Goal: Find contact information: Find contact information

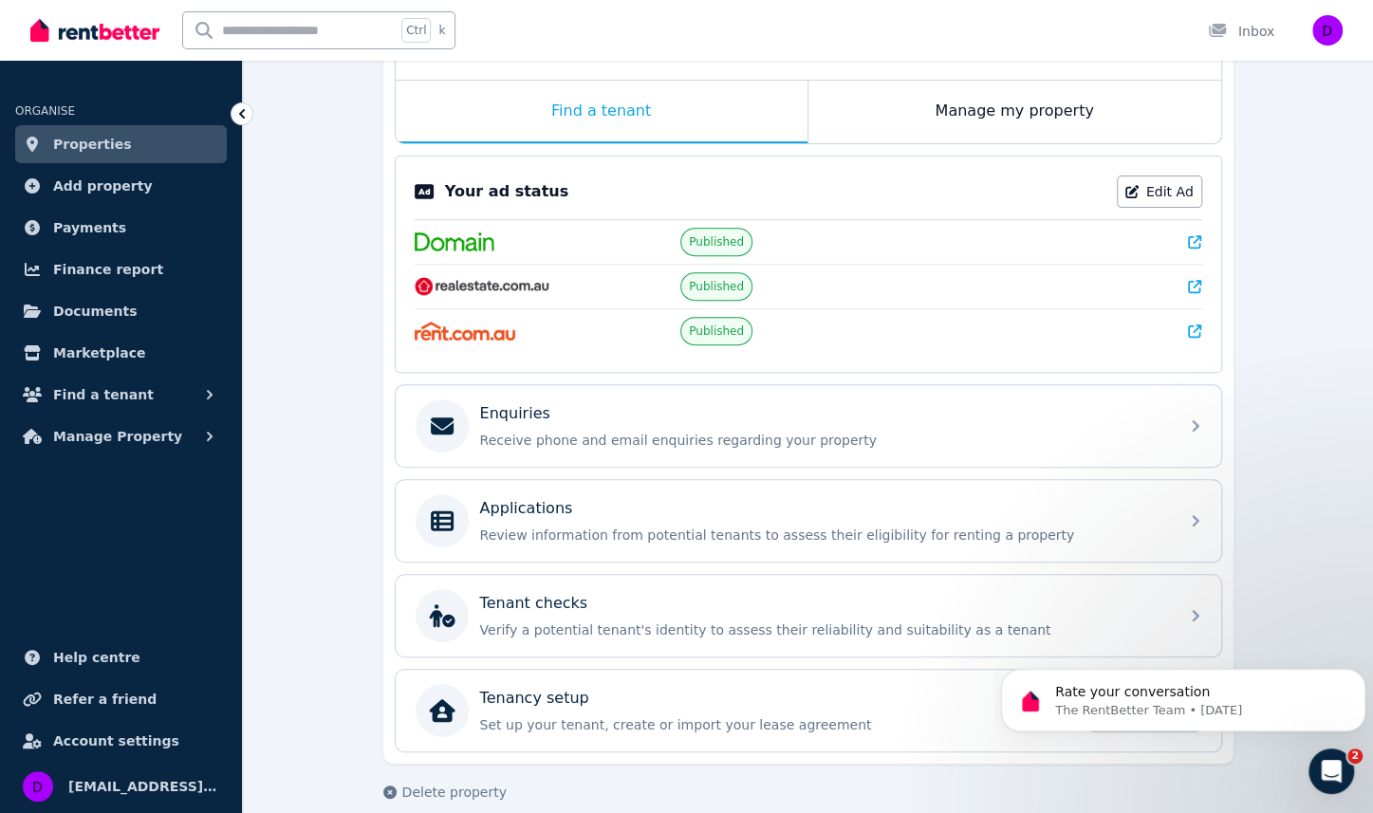
scroll to position [307, 0]
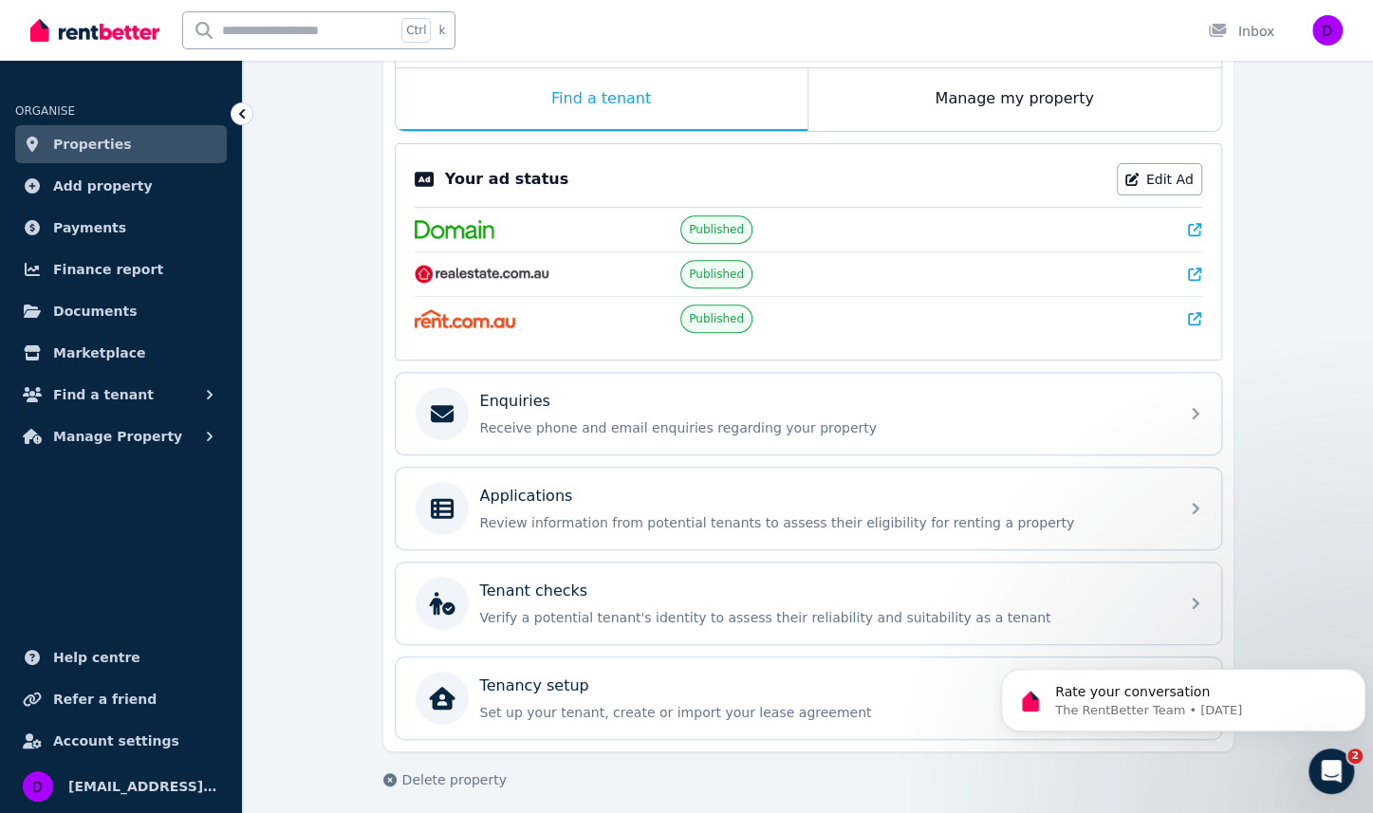
click at [97, 138] on span "Properties" at bounding box center [92, 144] width 79 height 23
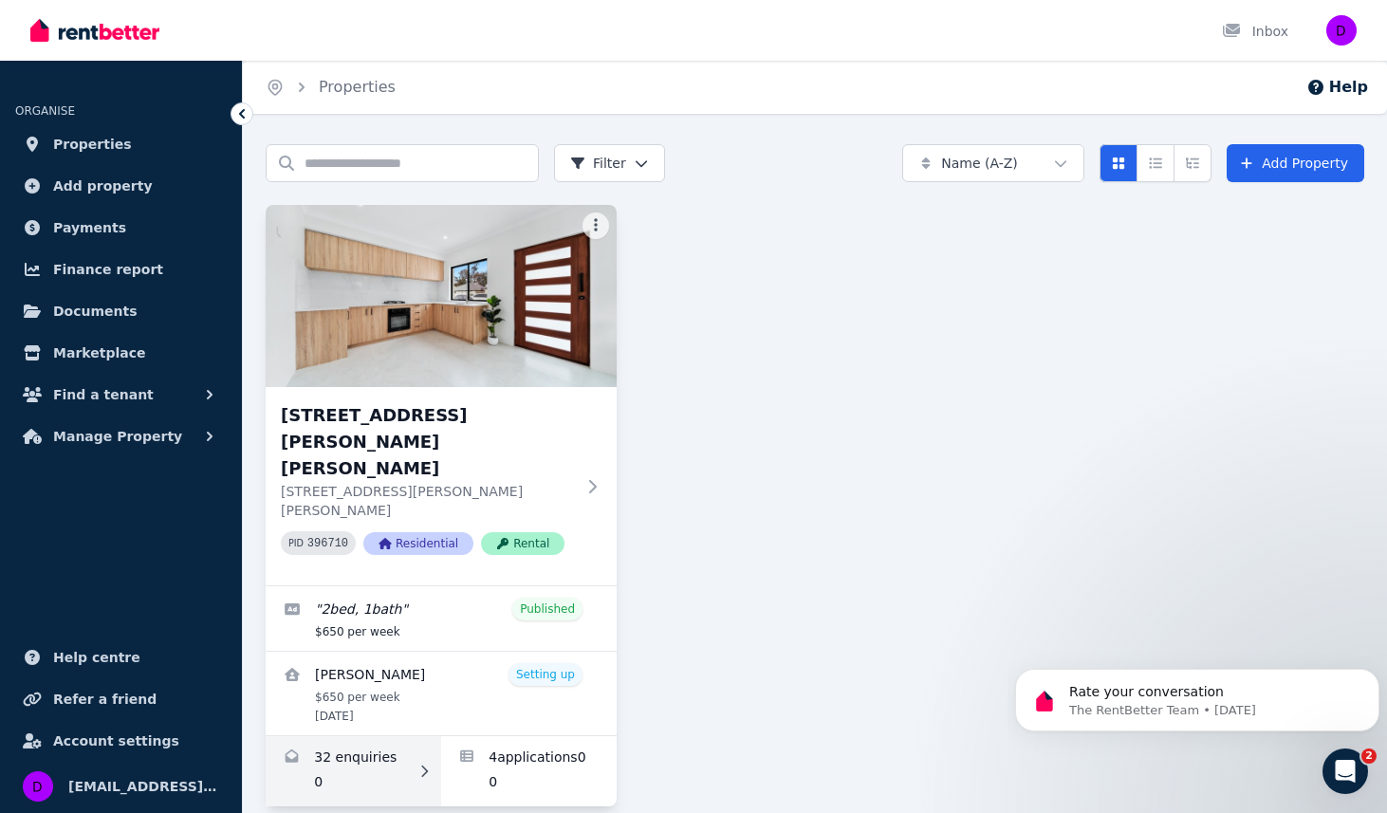
click at [363, 736] on link "Enquiries for 20A Morton Ave, Wellard" at bounding box center [354, 771] width 176 height 70
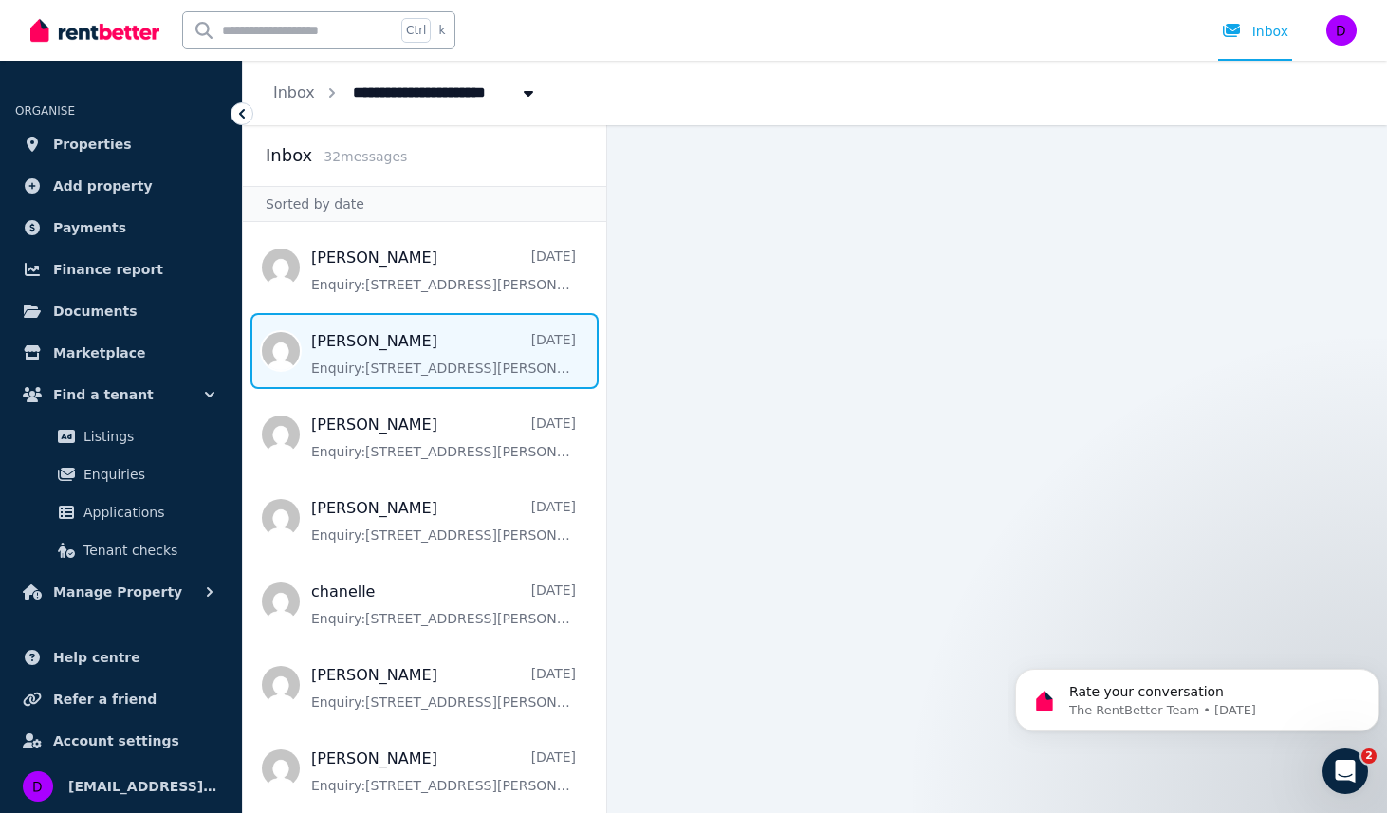
click at [380, 363] on span "Message list" at bounding box center [424, 351] width 363 height 76
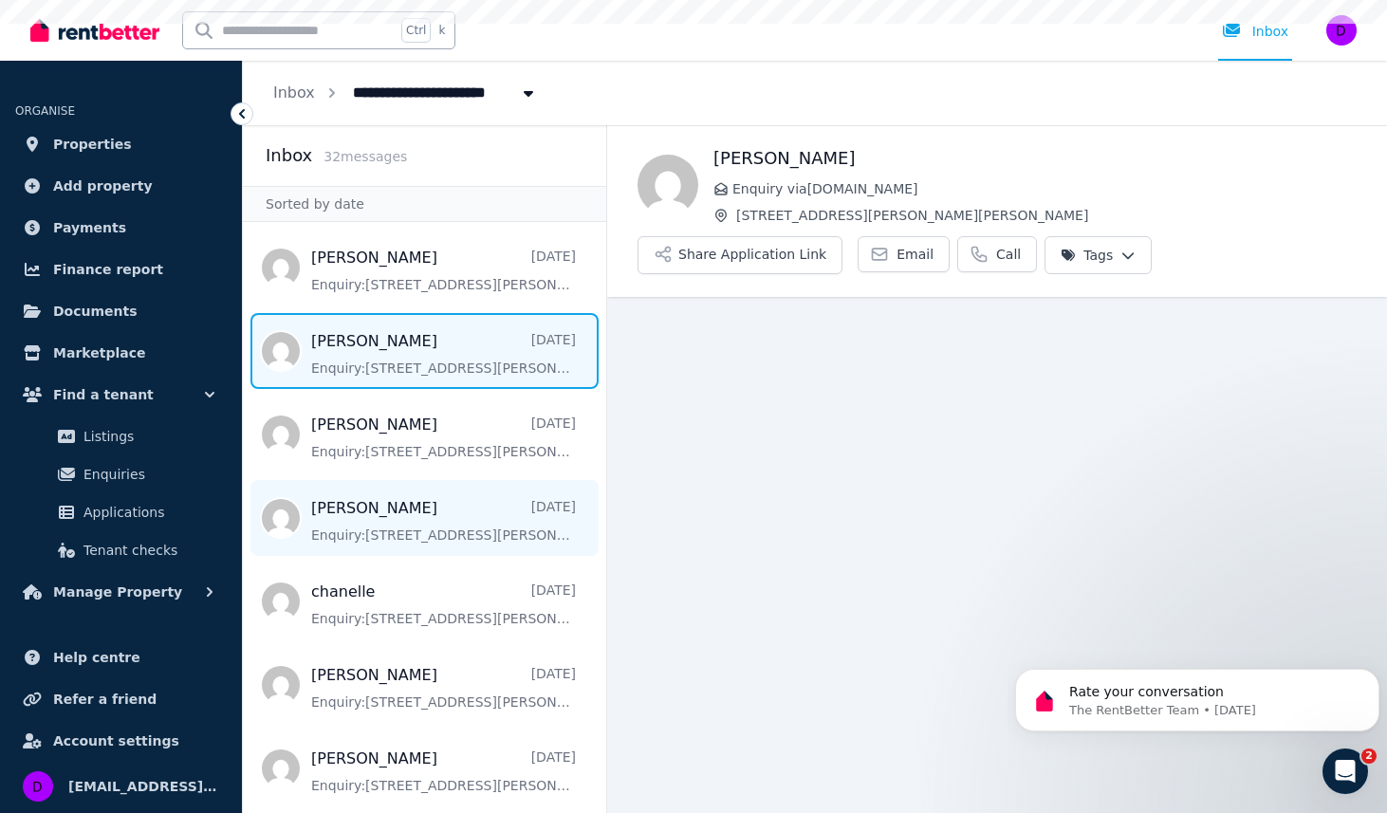
scroll to position [95, 0]
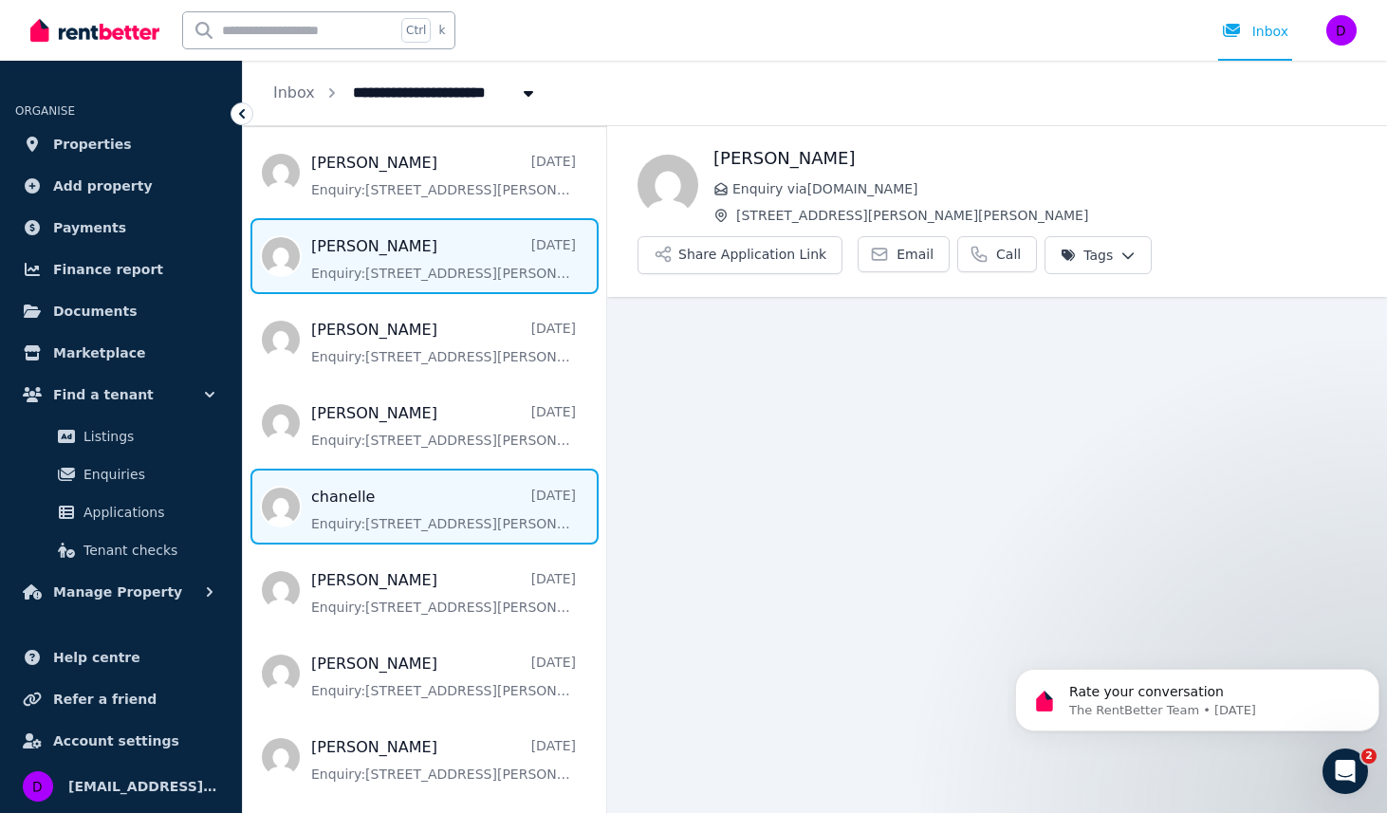
click at [395, 537] on span "Message list" at bounding box center [424, 507] width 363 height 76
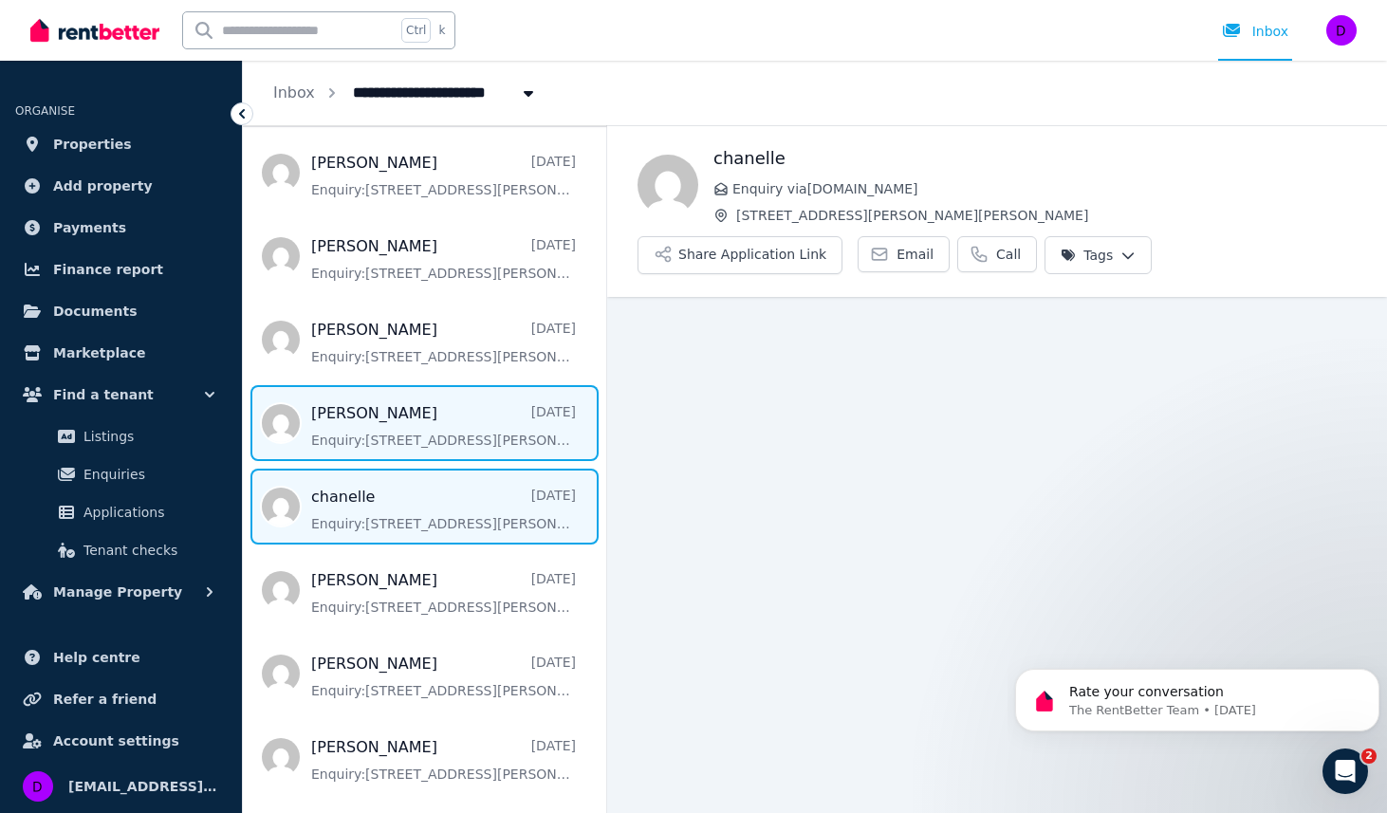
click at [365, 428] on span "Message list" at bounding box center [424, 423] width 363 height 76
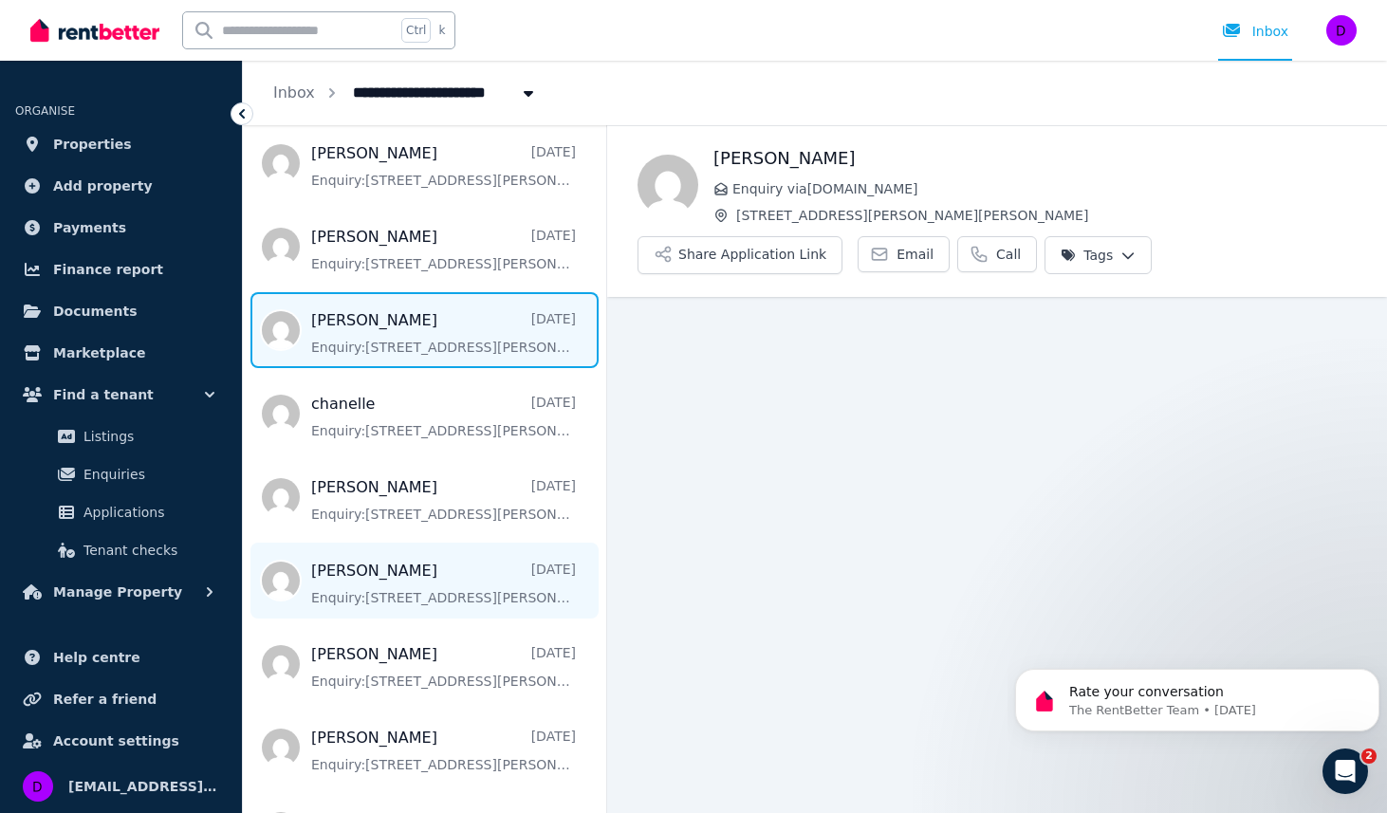
scroll to position [190, 0]
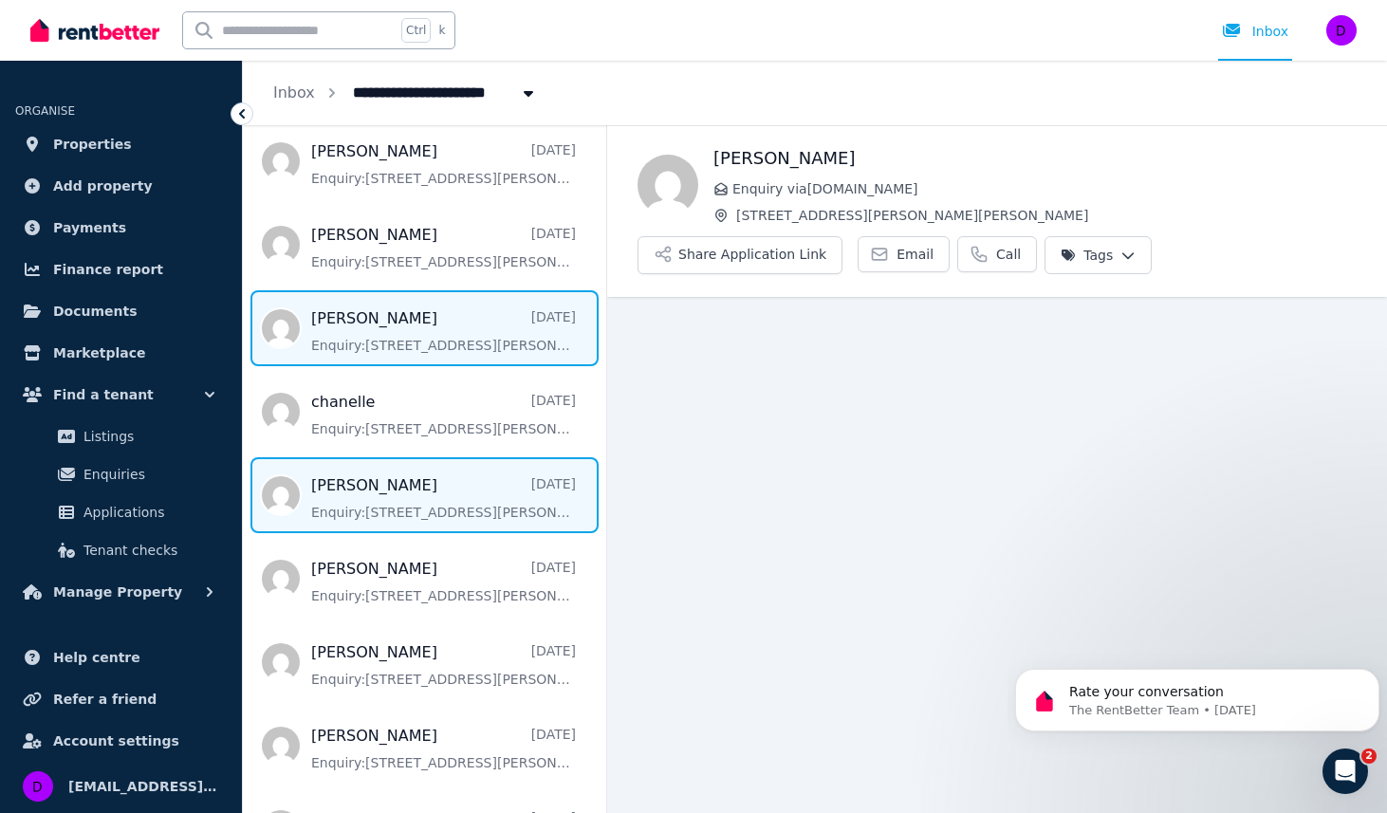
click at [388, 506] on span "Message list" at bounding box center [424, 495] width 363 height 76
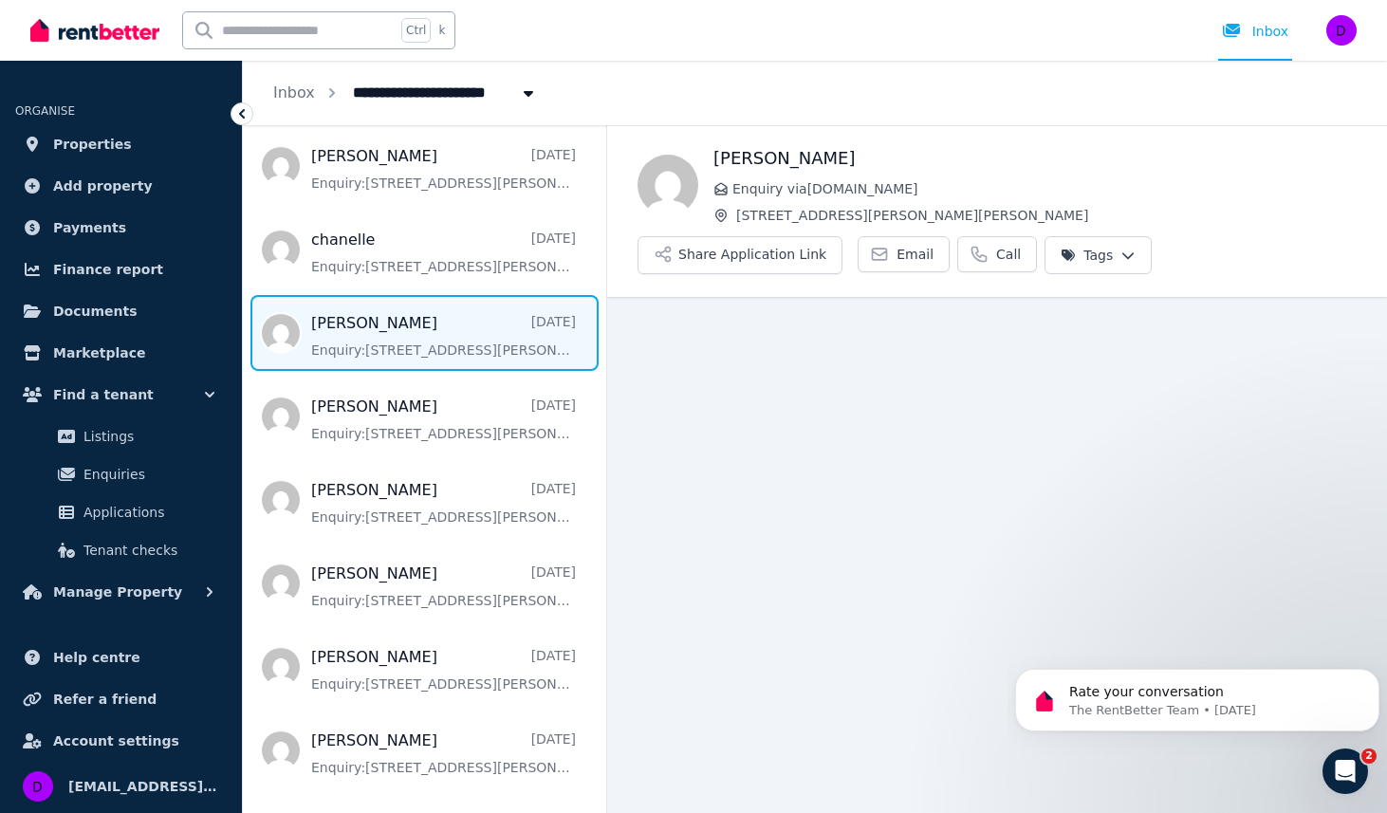
scroll to position [380, 0]
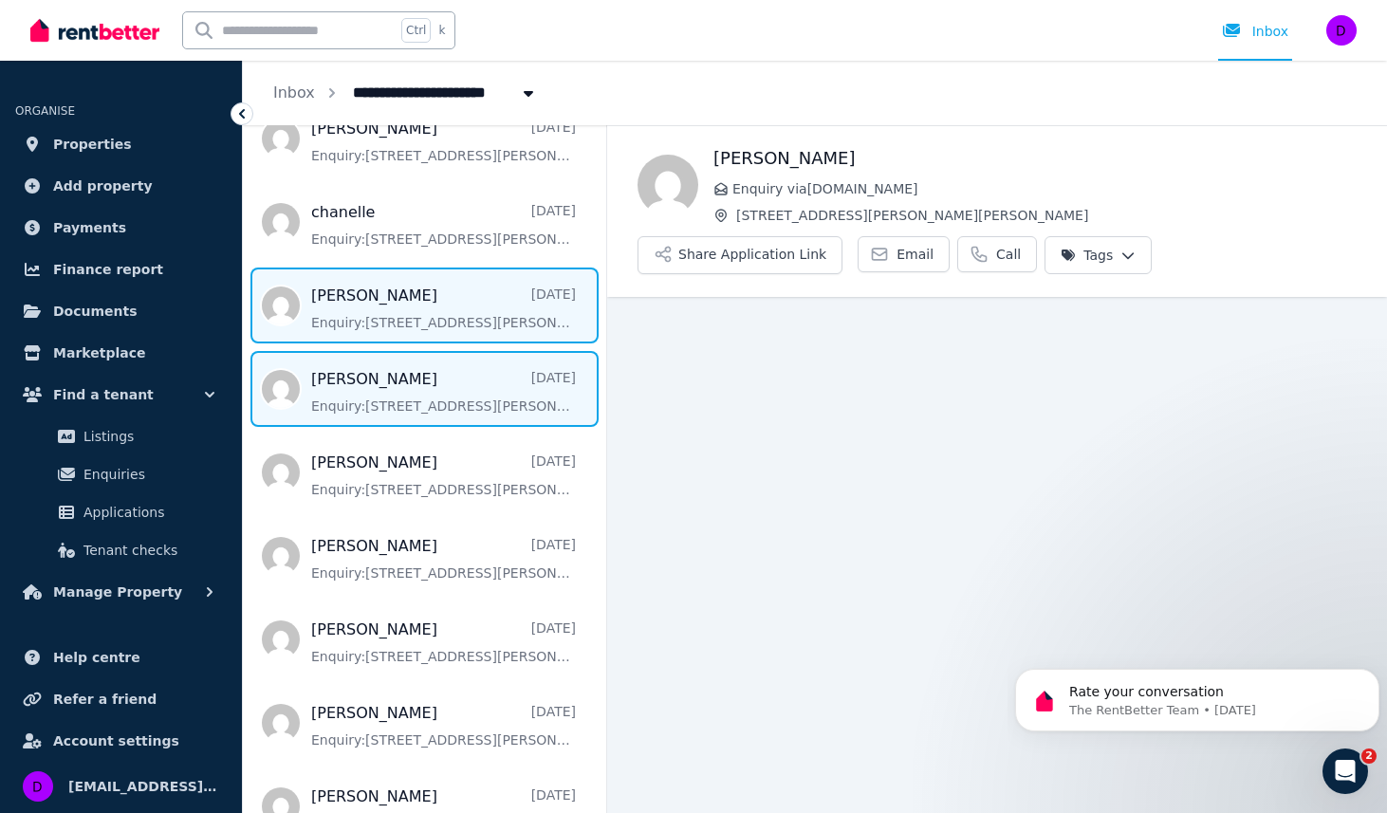
click at [398, 400] on span "Message list" at bounding box center [424, 389] width 363 height 76
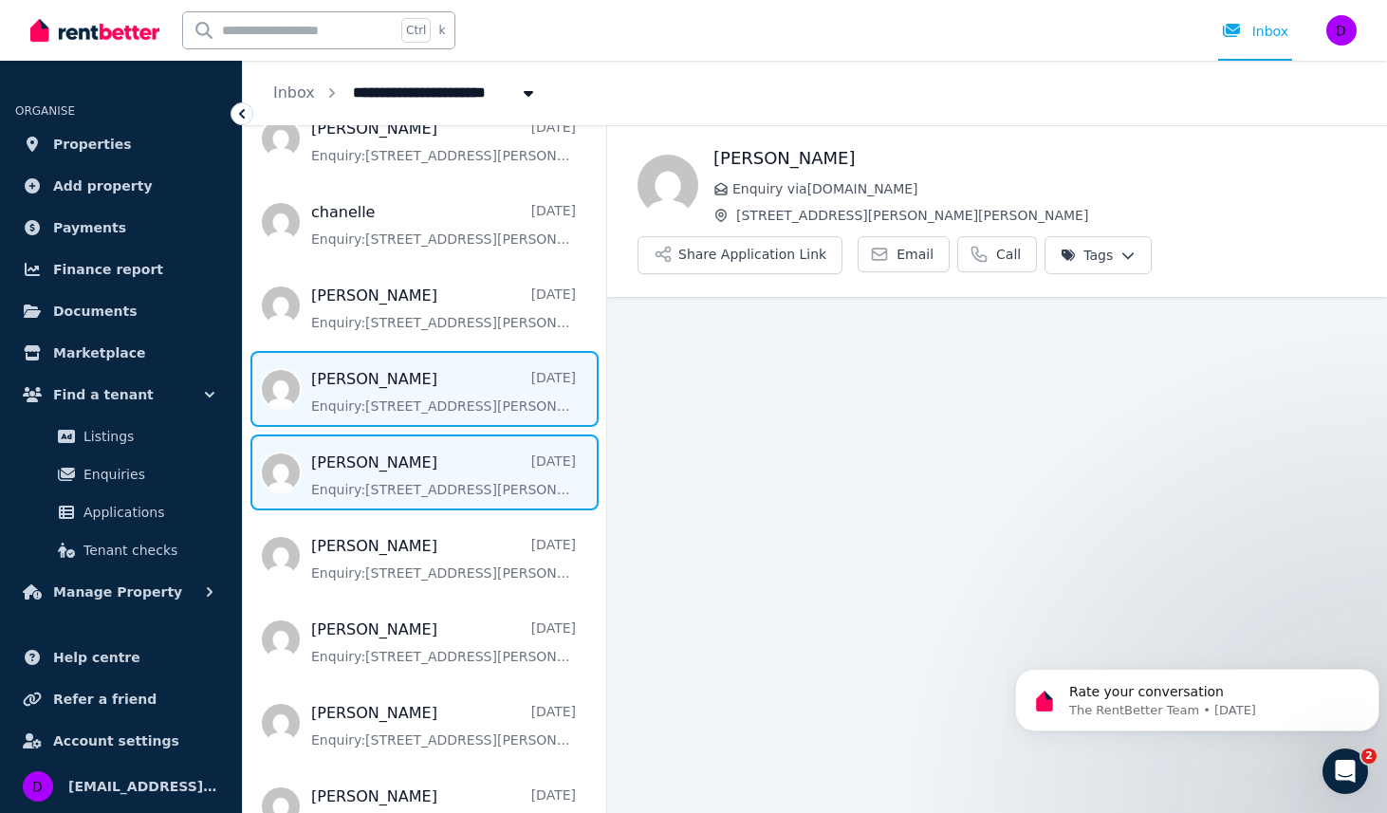
click at [408, 476] on span "Message list" at bounding box center [424, 473] width 363 height 76
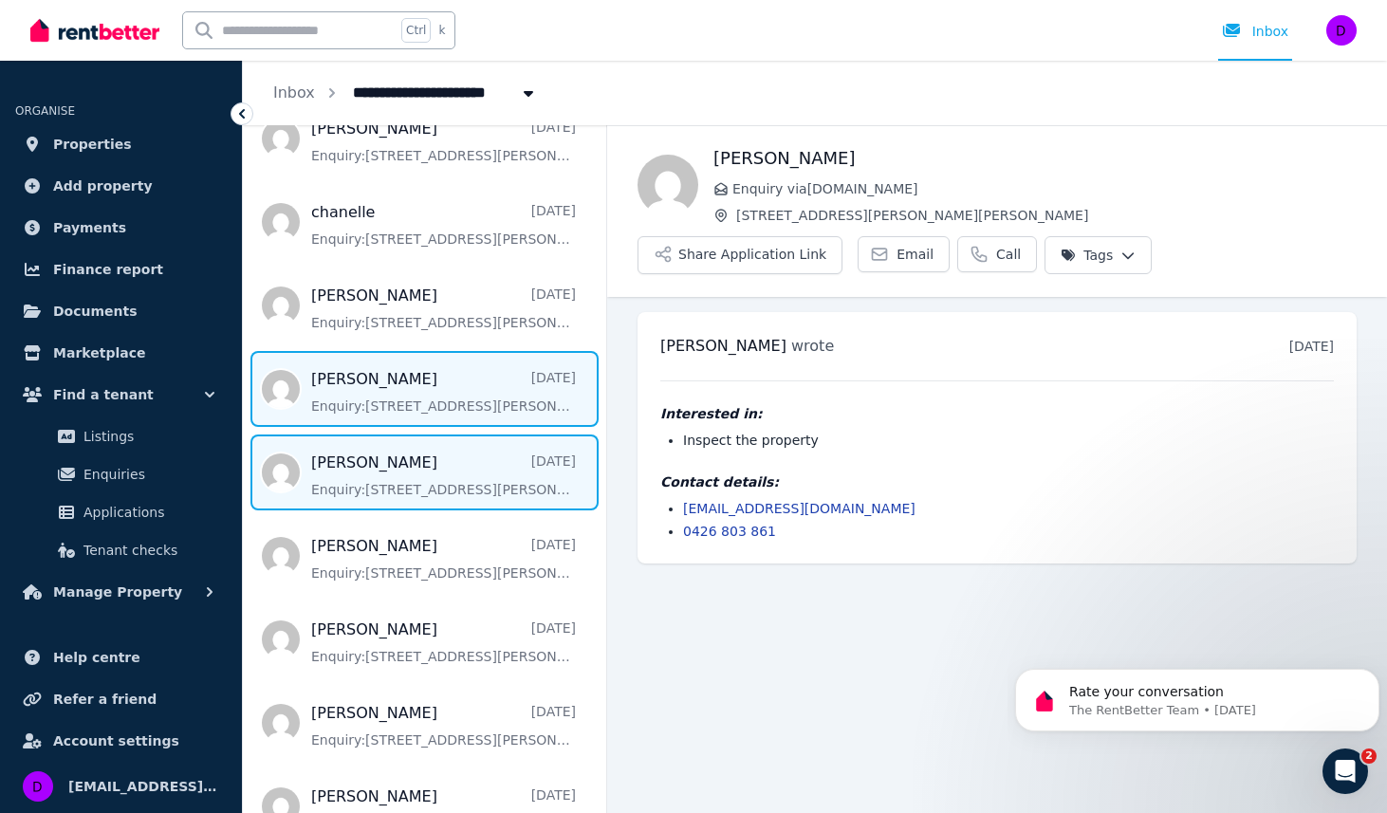
click at [407, 398] on span "Message list" at bounding box center [424, 389] width 363 height 76
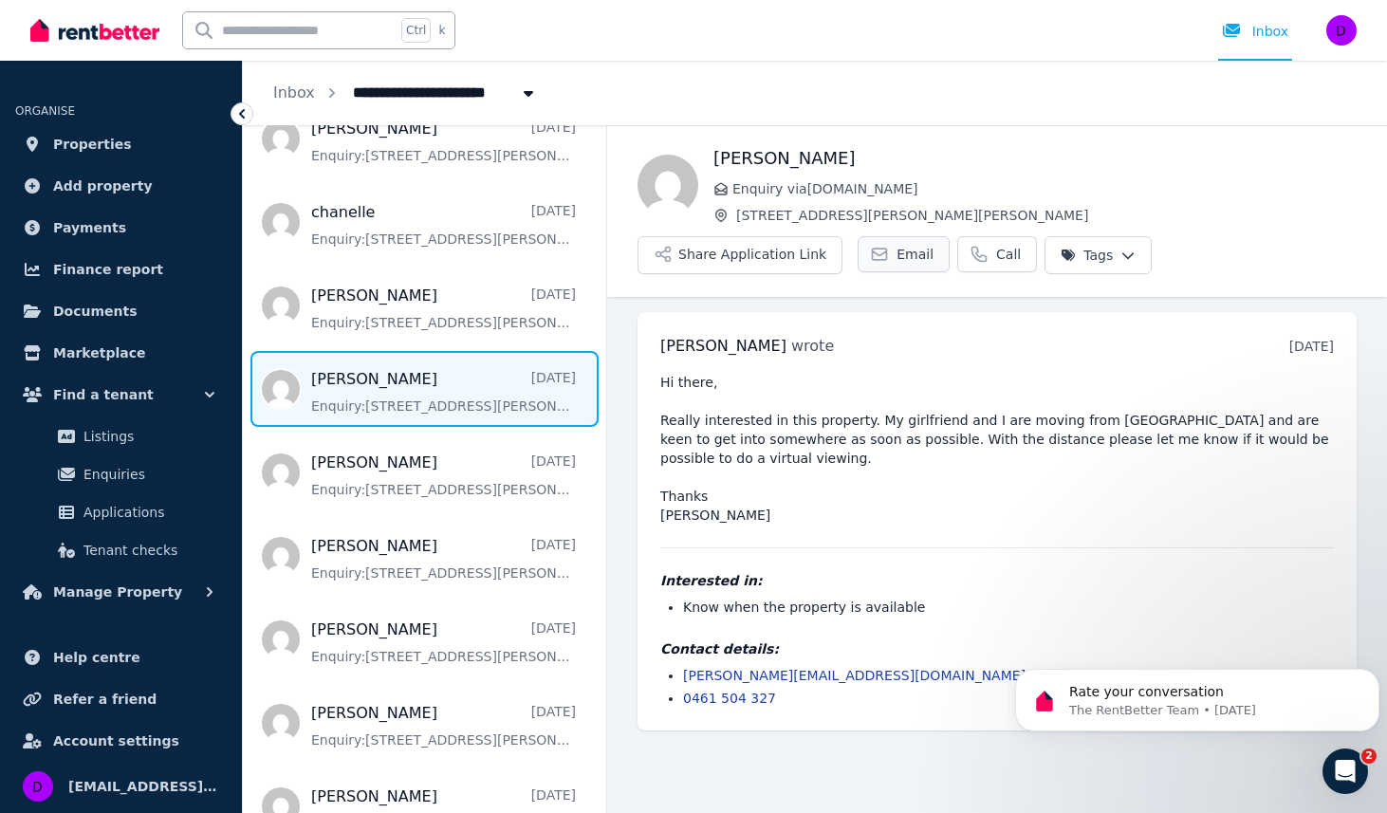
click at [897, 251] on span "Email" at bounding box center [915, 254] width 37 height 19
drag, startPoint x: 847, startPoint y: 656, endPoint x: 679, endPoint y: 660, distance: 169.0
click at [679, 666] on ul "[PERSON_NAME][EMAIL_ADDRESS][DOMAIN_NAME] 0461 504 327" at bounding box center [998, 687] width 674 height 42
copy link "[PERSON_NAME][EMAIL_ADDRESS][DOMAIN_NAME]"
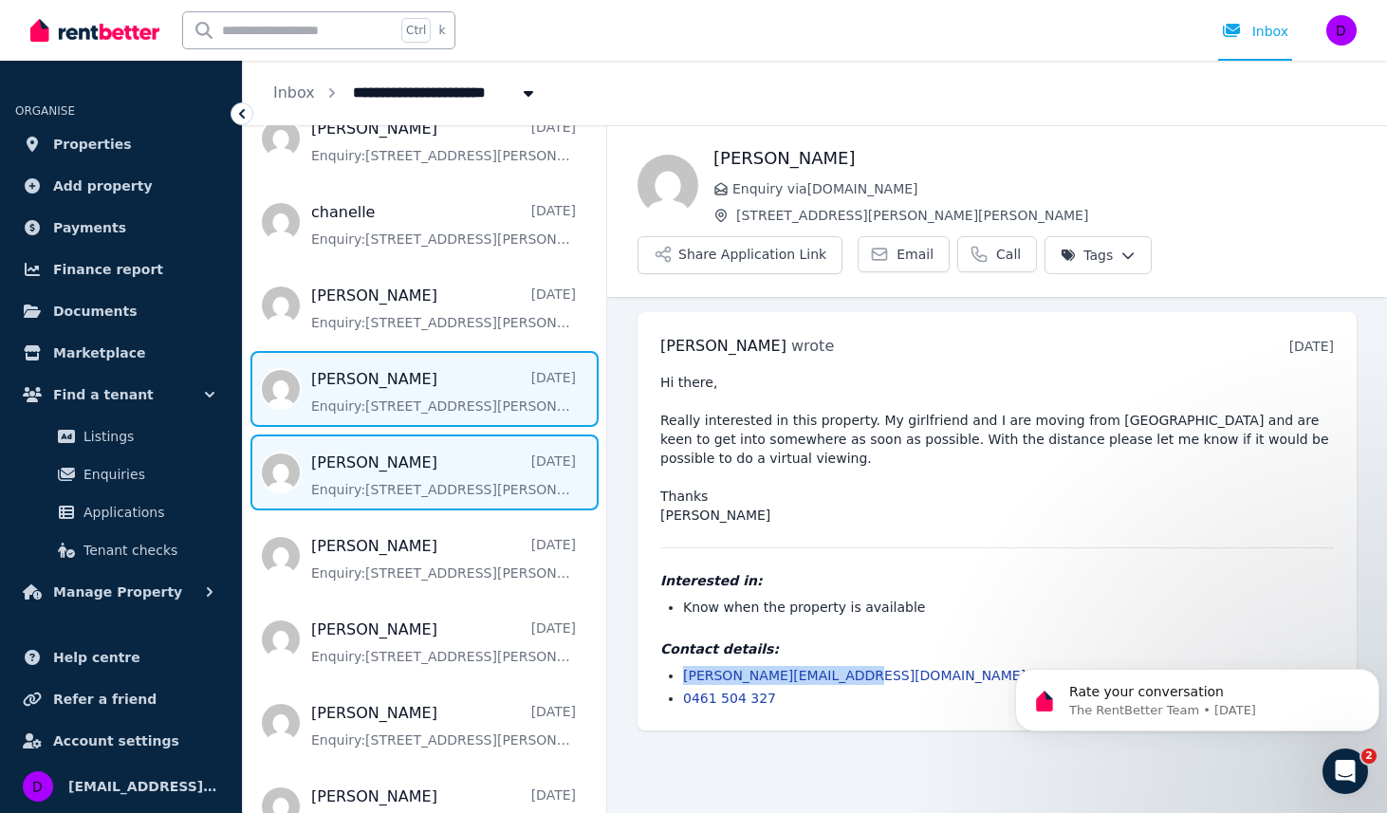
click at [433, 491] on span "Message list" at bounding box center [424, 473] width 363 height 76
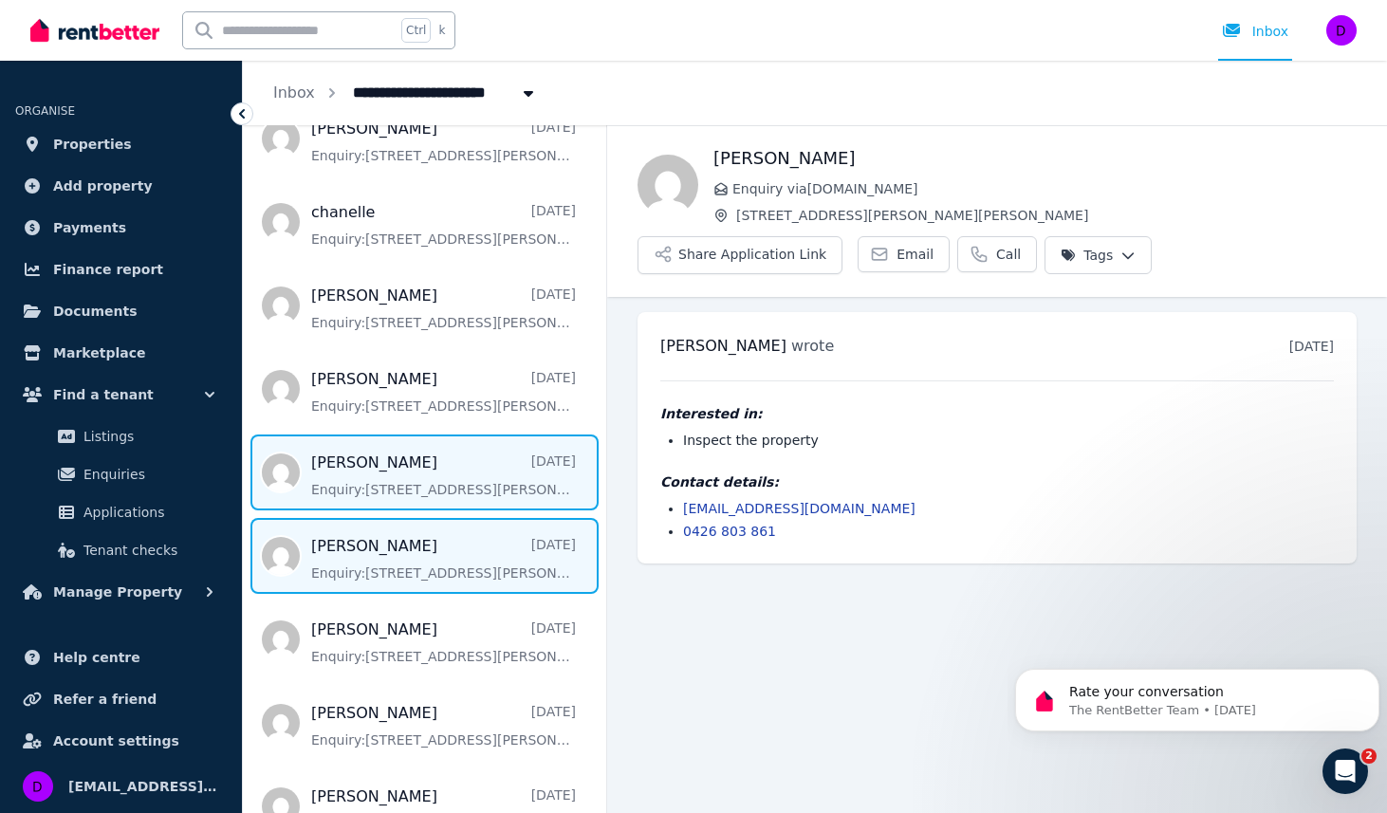
click at [406, 551] on span "Message list" at bounding box center [424, 556] width 363 height 76
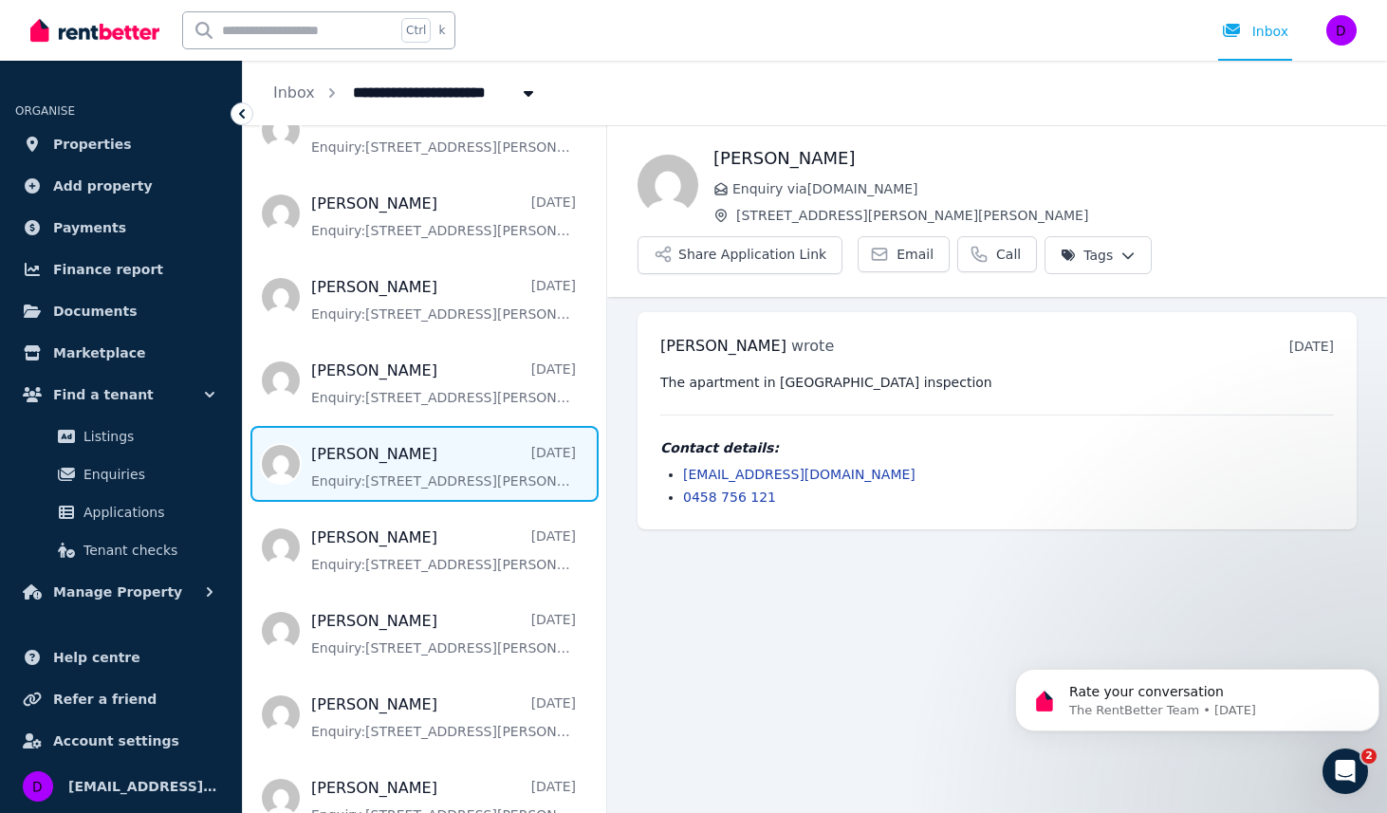
scroll to position [475, 0]
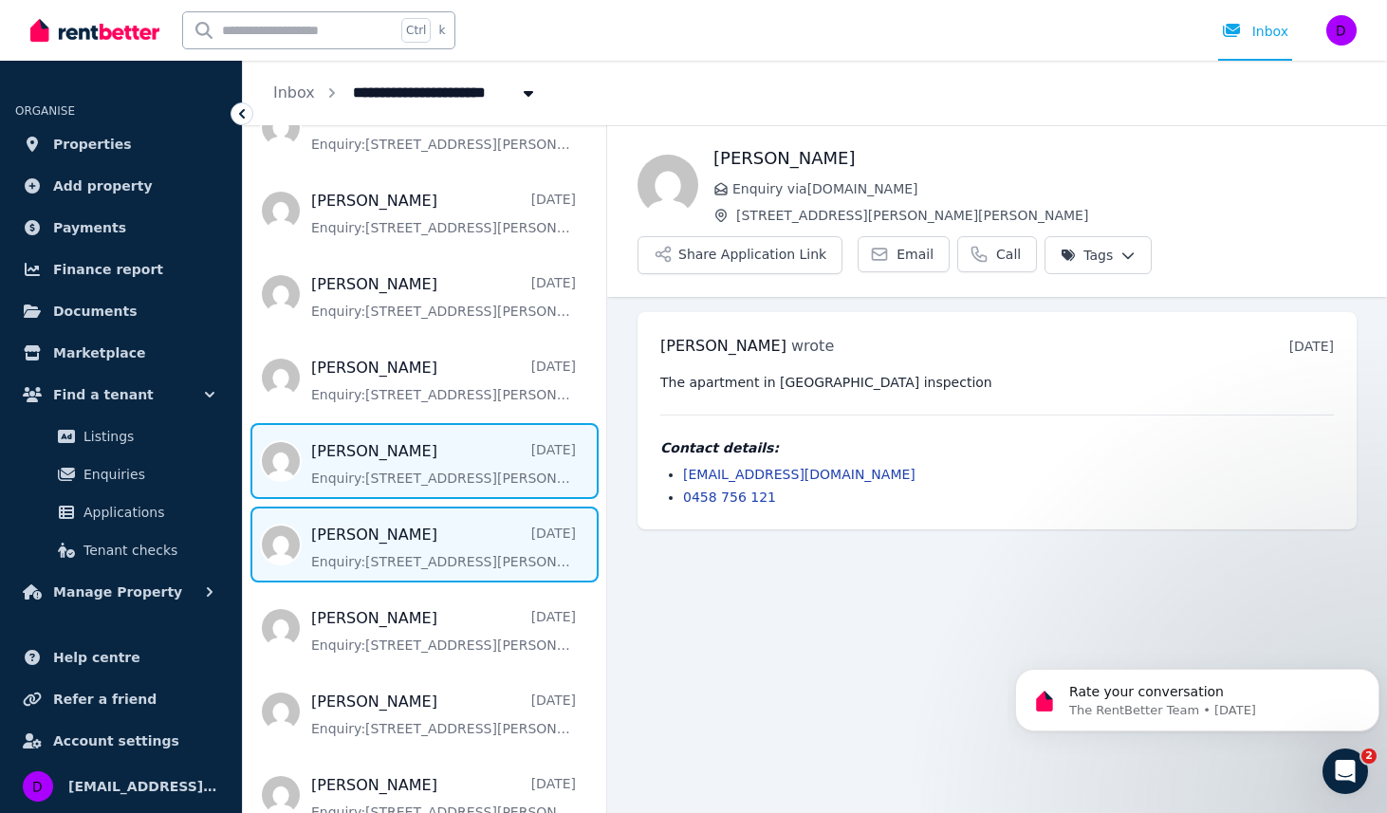
click at [419, 544] on span "Message list" at bounding box center [424, 545] width 363 height 76
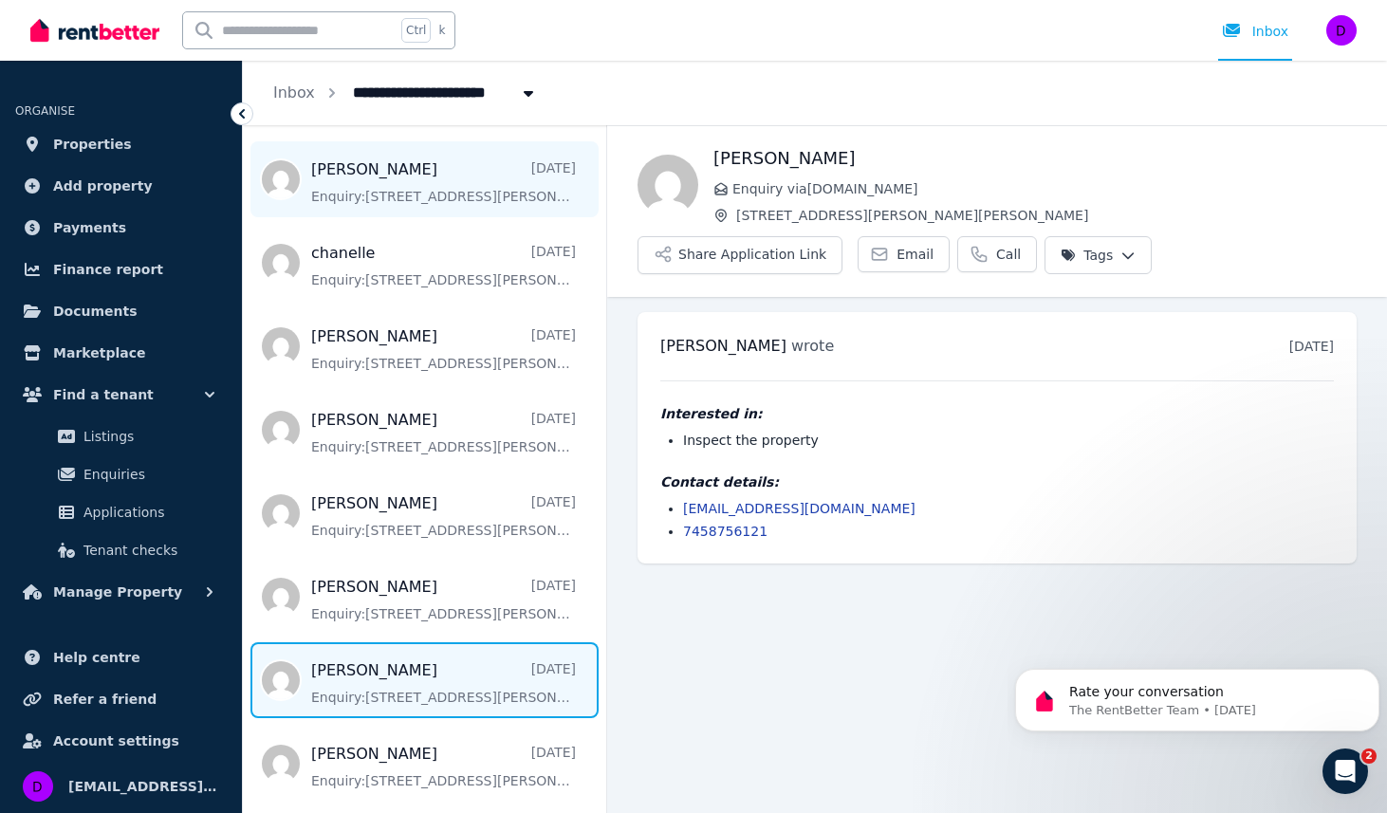
scroll to position [475, 0]
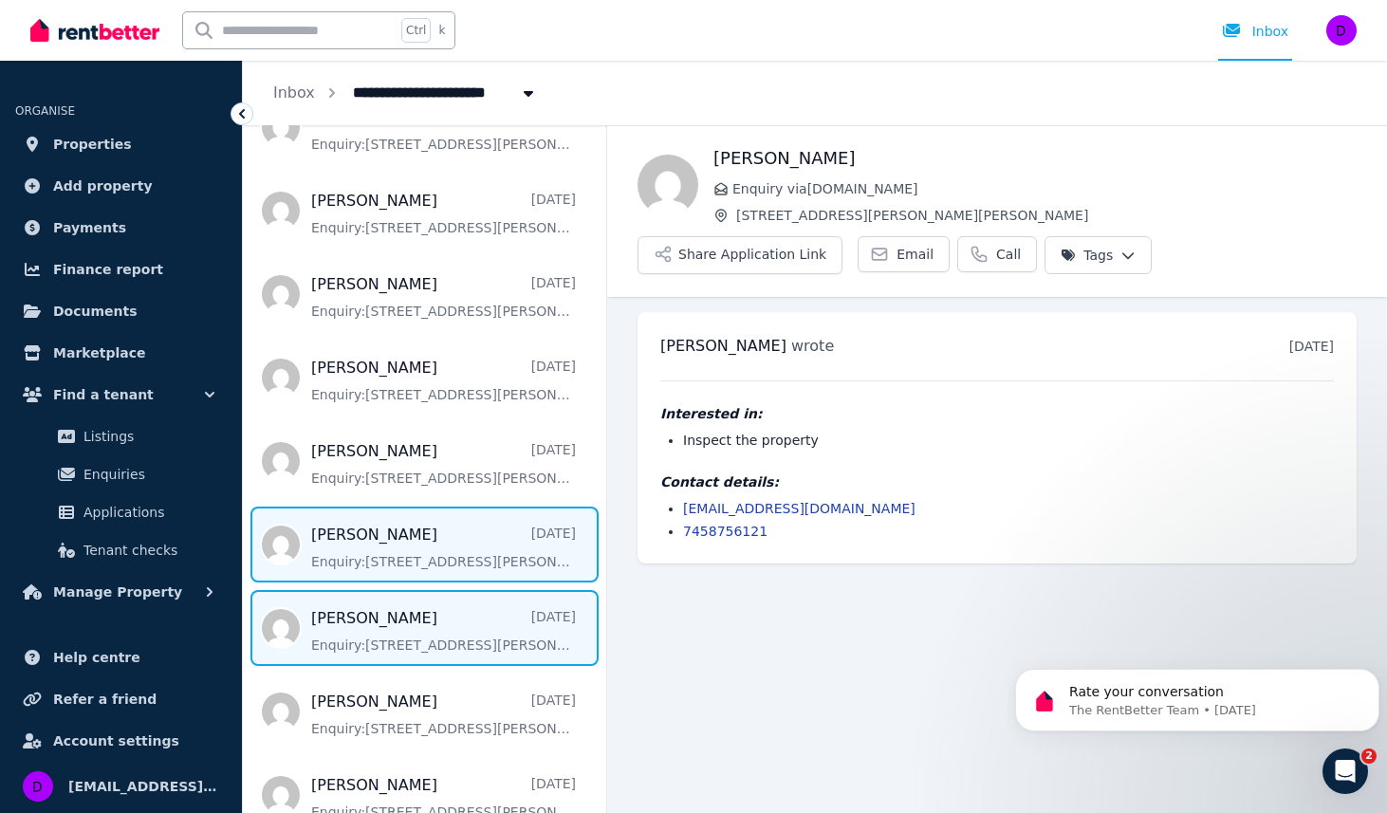
click at [412, 626] on span "Message list" at bounding box center [424, 628] width 363 height 76
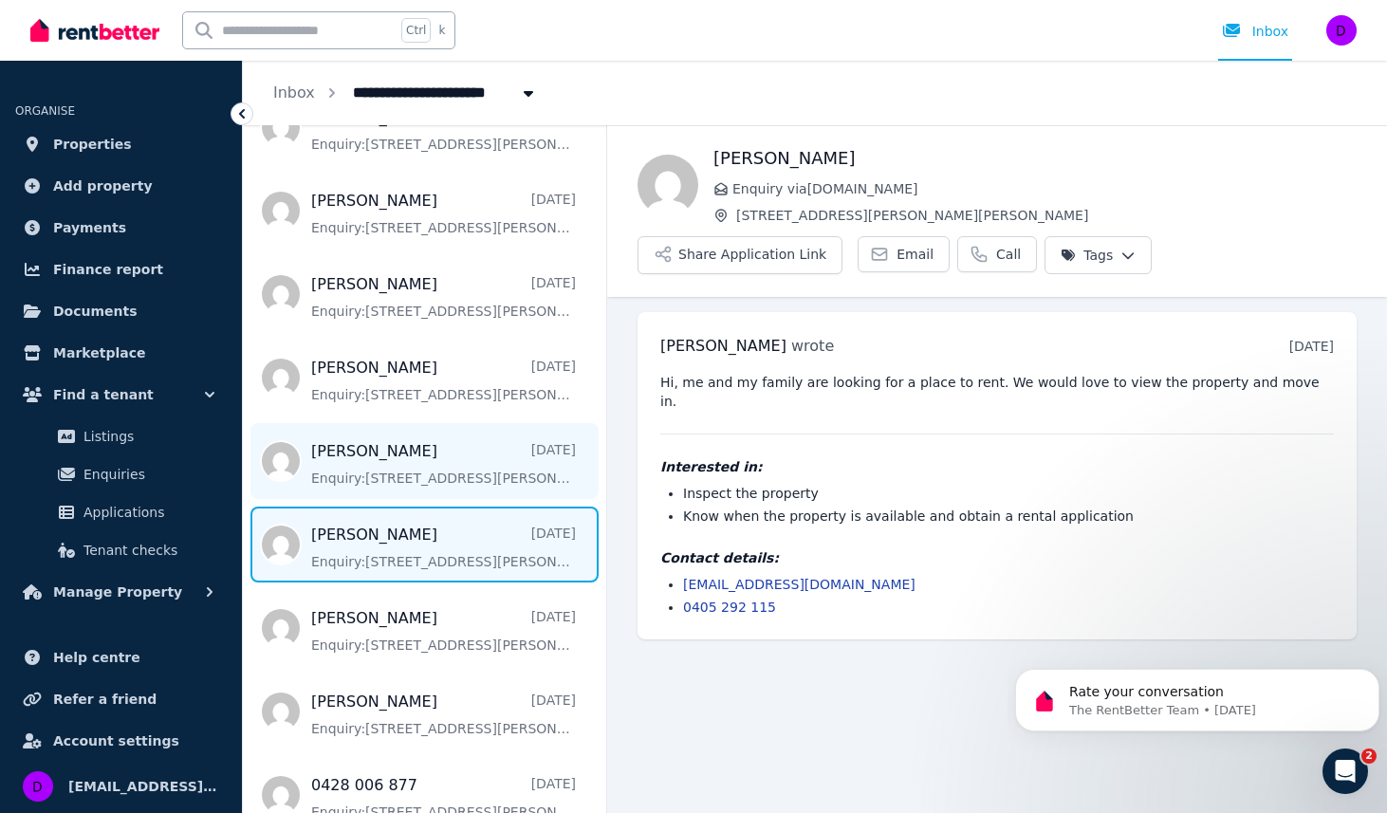
scroll to position [569, 0]
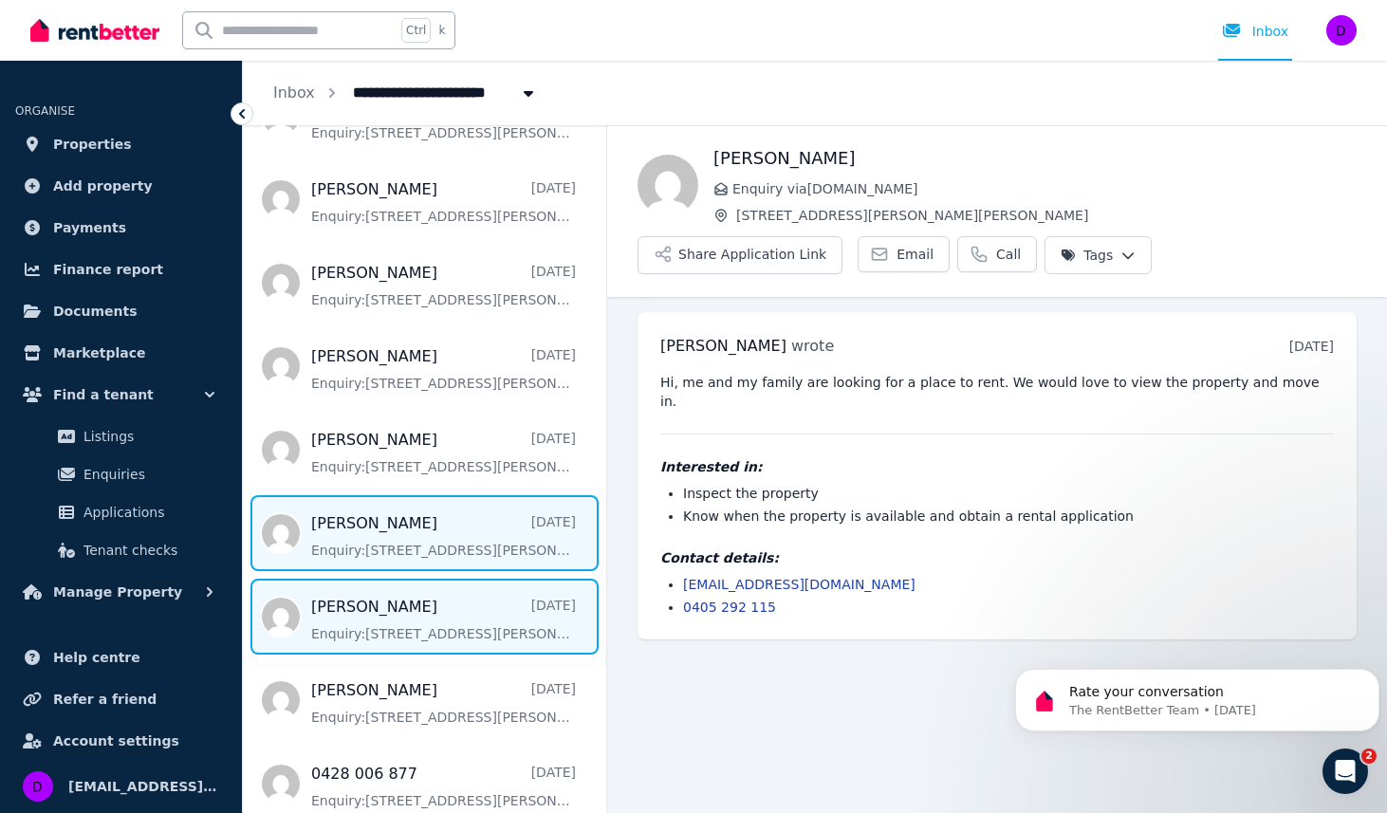
click at [393, 605] on span "Message list" at bounding box center [424, 617] width 363 height 76
